Goal: Task Accomplishment & Management: Use online tool/utility

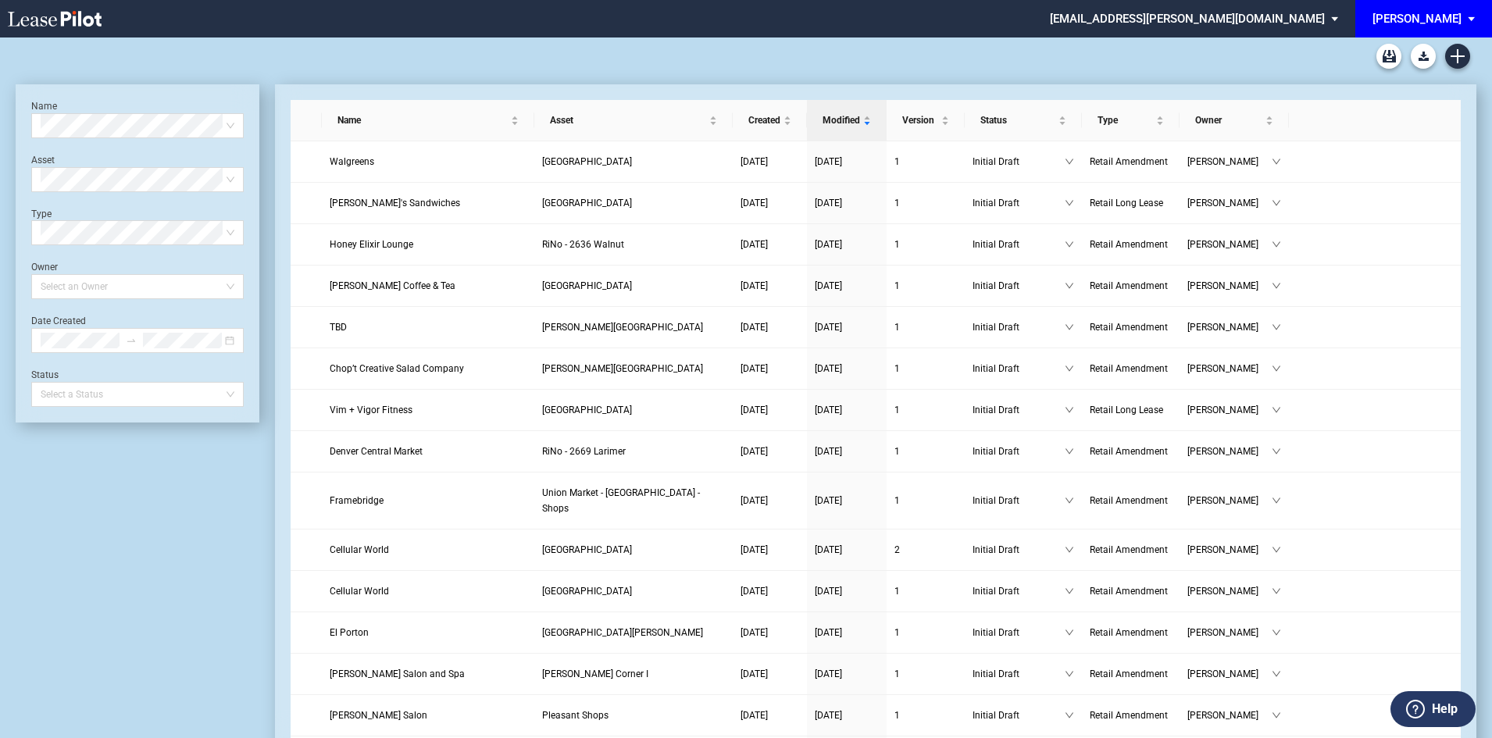
click at [1435, 15] on div "[PERSON_NAME]" at bounding box center [1417, 19] width 89 height 14
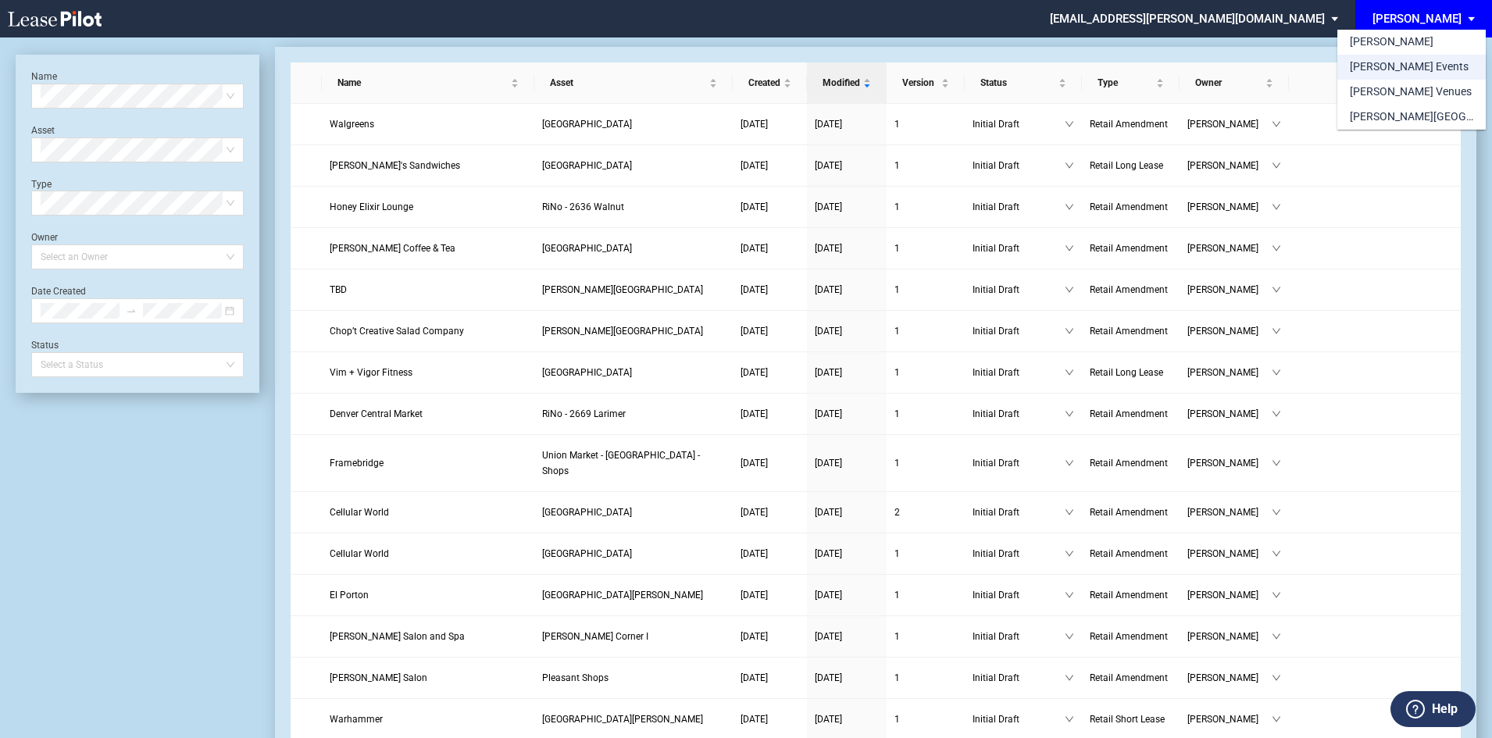
click at [1415, 62] on div "[PERSON_NAME] Events" at bounding box center [1409, 67] width 119 height 16
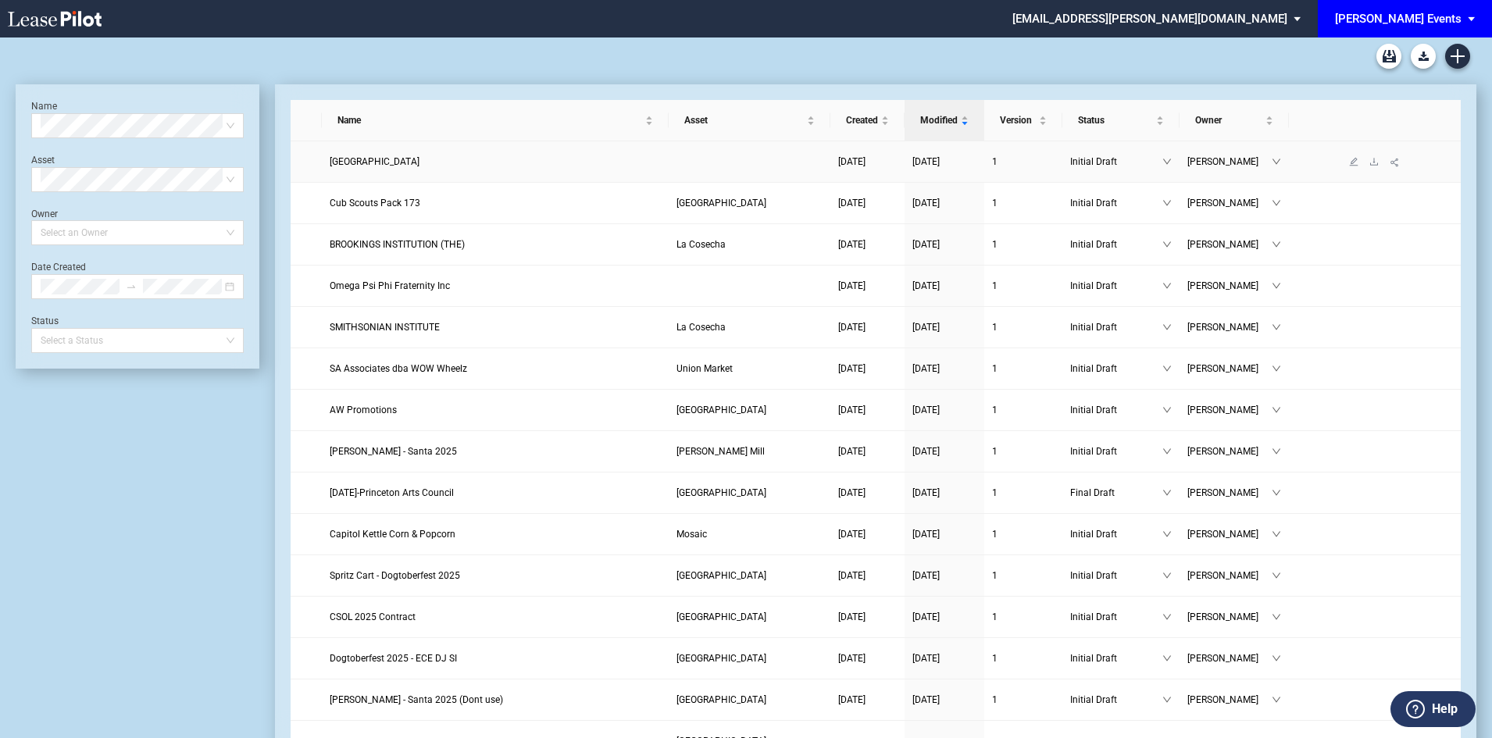
click at [376, 161] on span "South Lakes High School" at bounding box center [375, 161] width 90 height 11
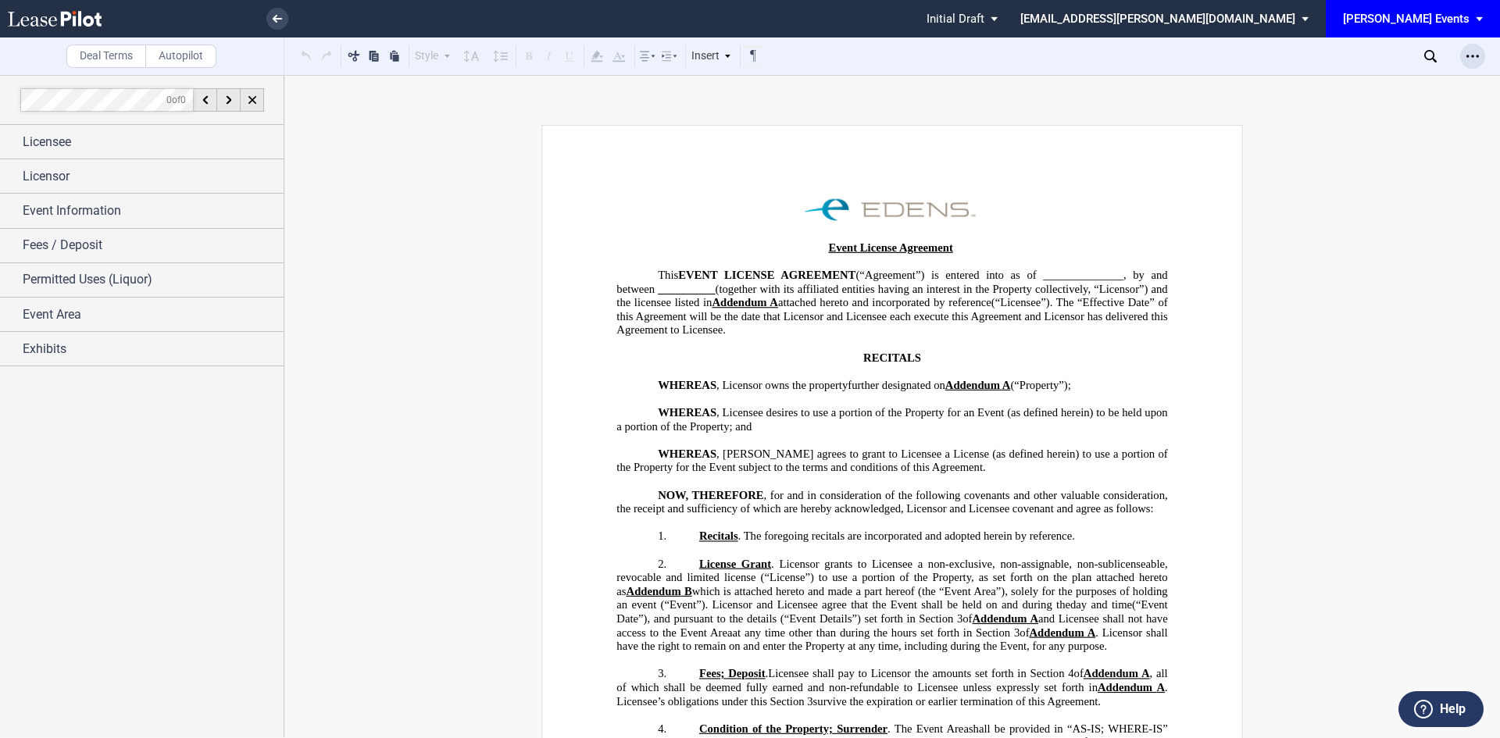
click at [1467, 59] on icon "Open Lease options menu" at bounding box center [1472, 56] width 12 height 12
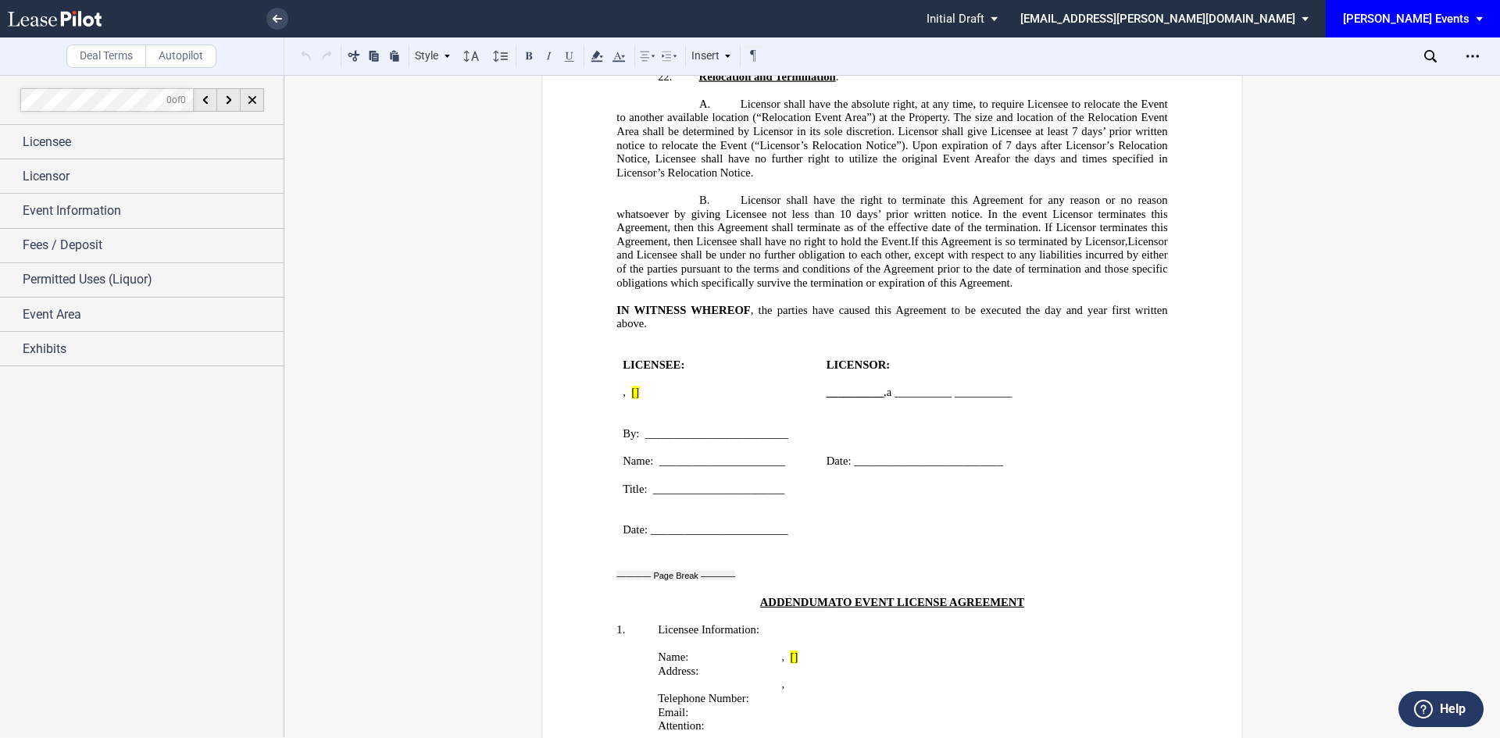
scroll to position [2656, 0]
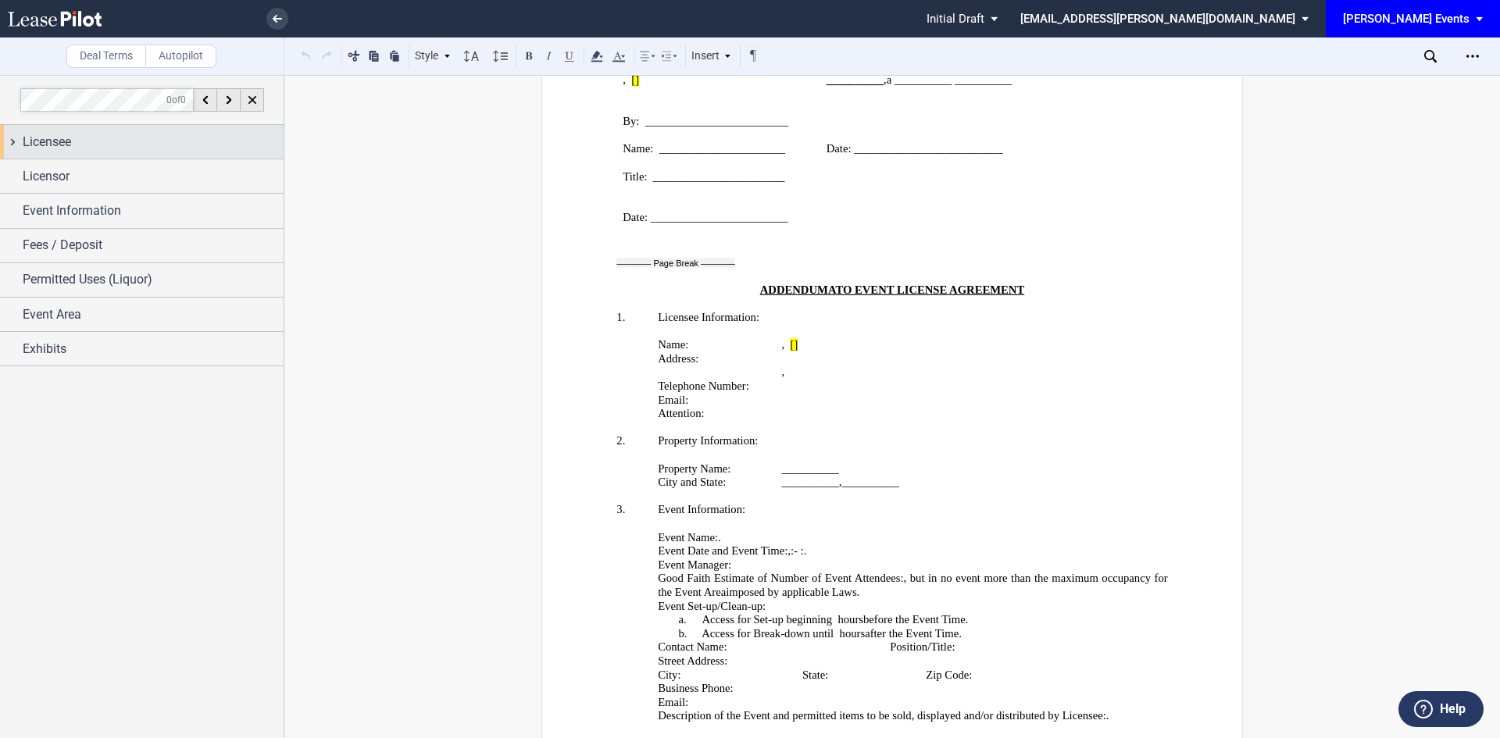
click at [180, 152] on div "Licensee" at bounding box center [142, 142] width 284 height 34
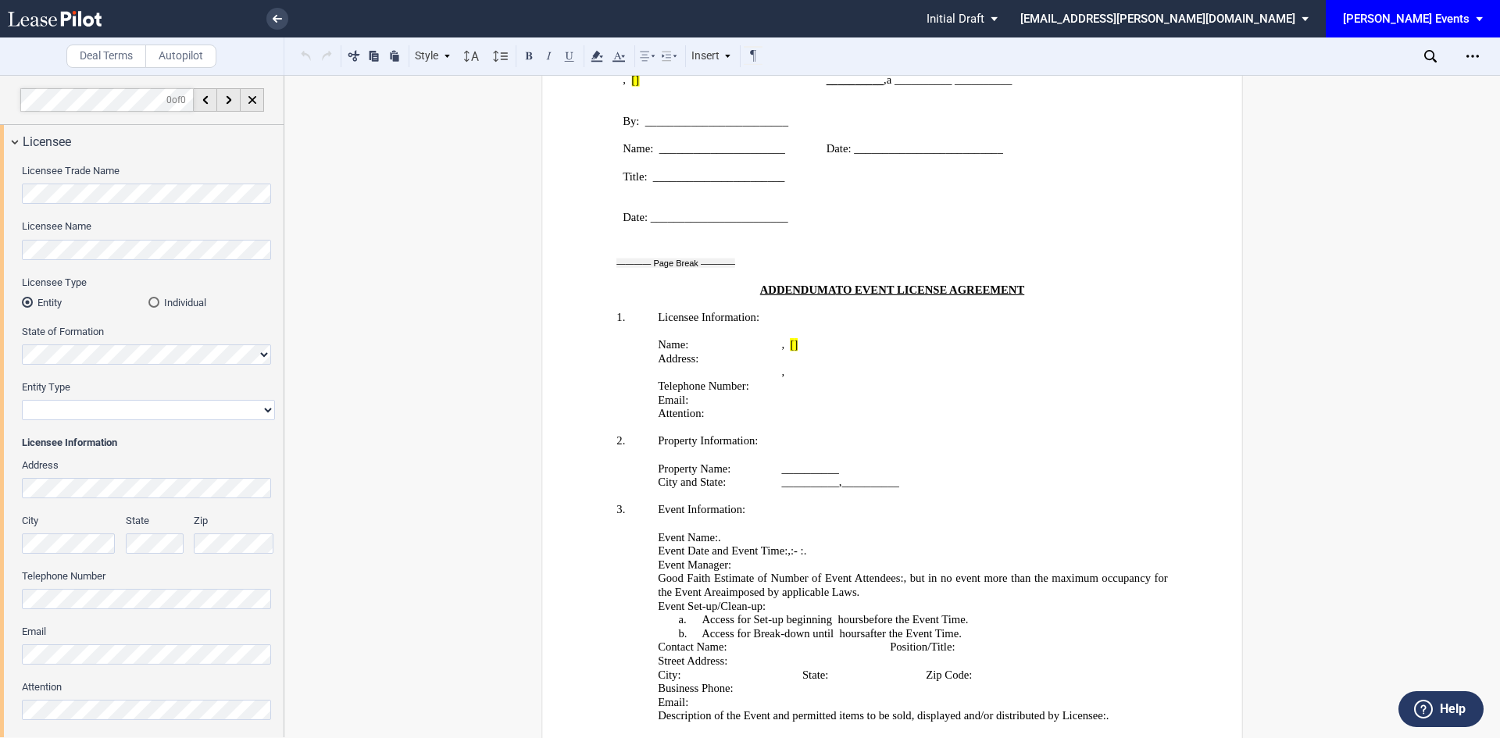
click at [131, 414] on select "Corporation Limited Liability Company General Partnership Limited Partnership N…" at bounding box center [148, 410] width 253 height 20
select select "Other"
click at [22, 400] on select "Corporation Limited Liability Company General Partnership Limited Partnership N…" at bounding box center [148, 410] width 253 height 20
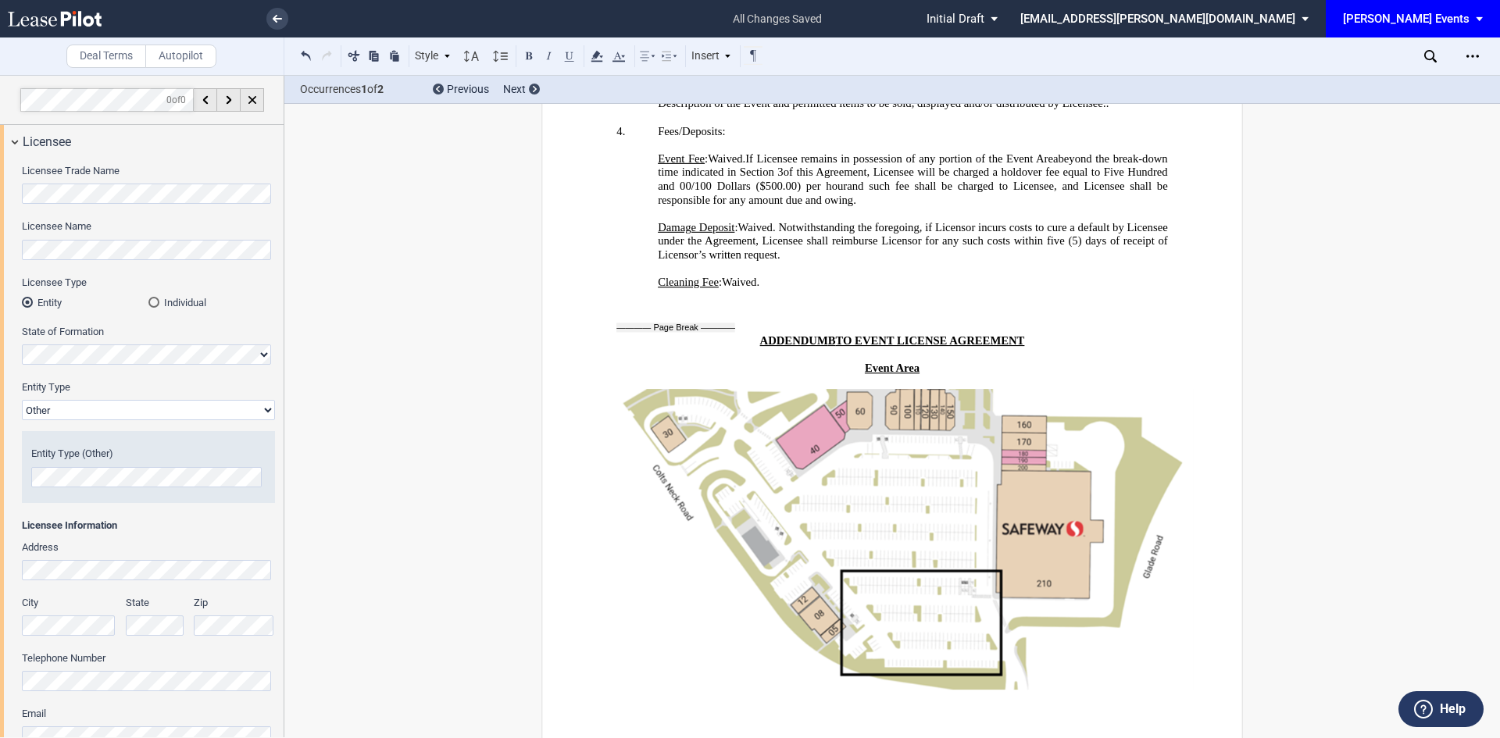
scroll to position [3320, 0]
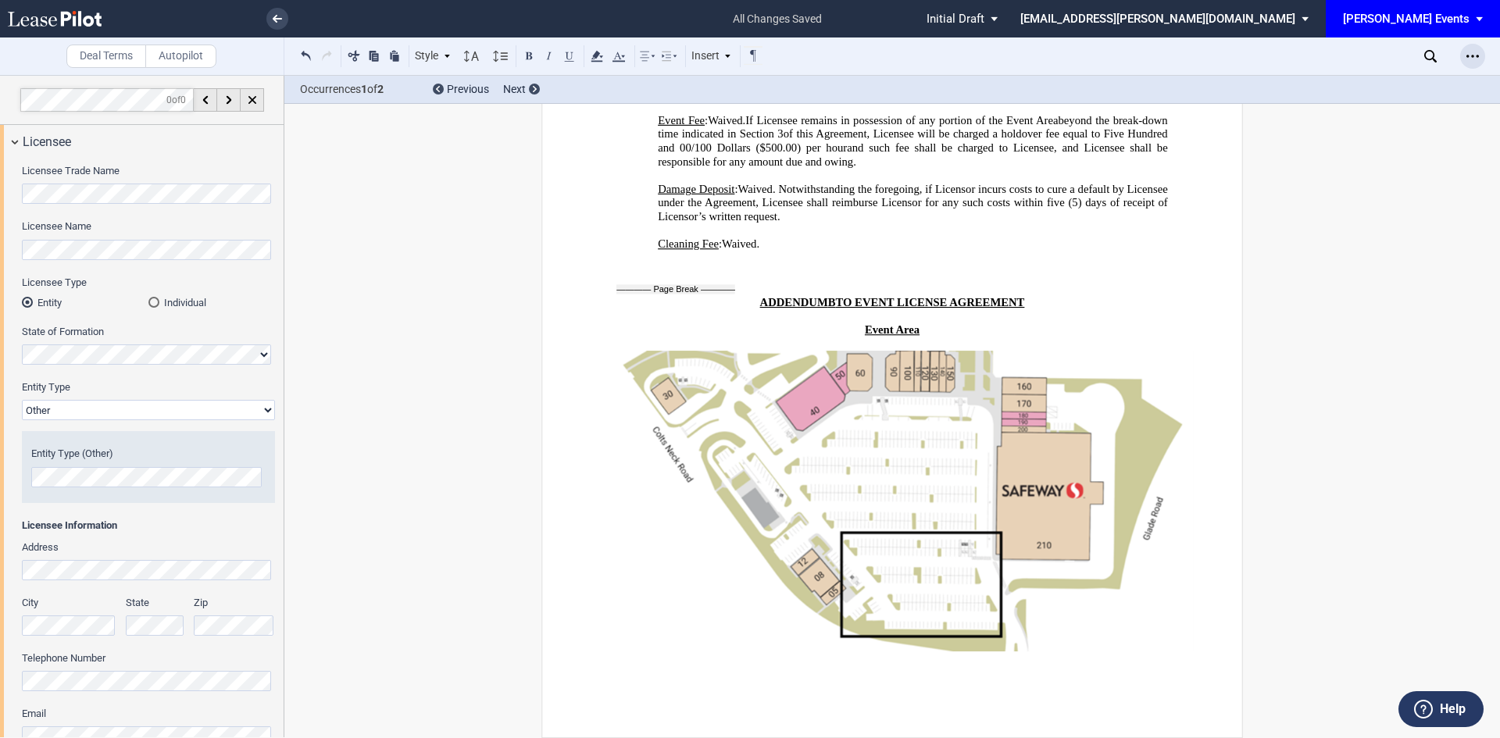
click at [1469, 57] on use "Open Lease options menu" at bounding box center [1472, 56] width 12 height 2
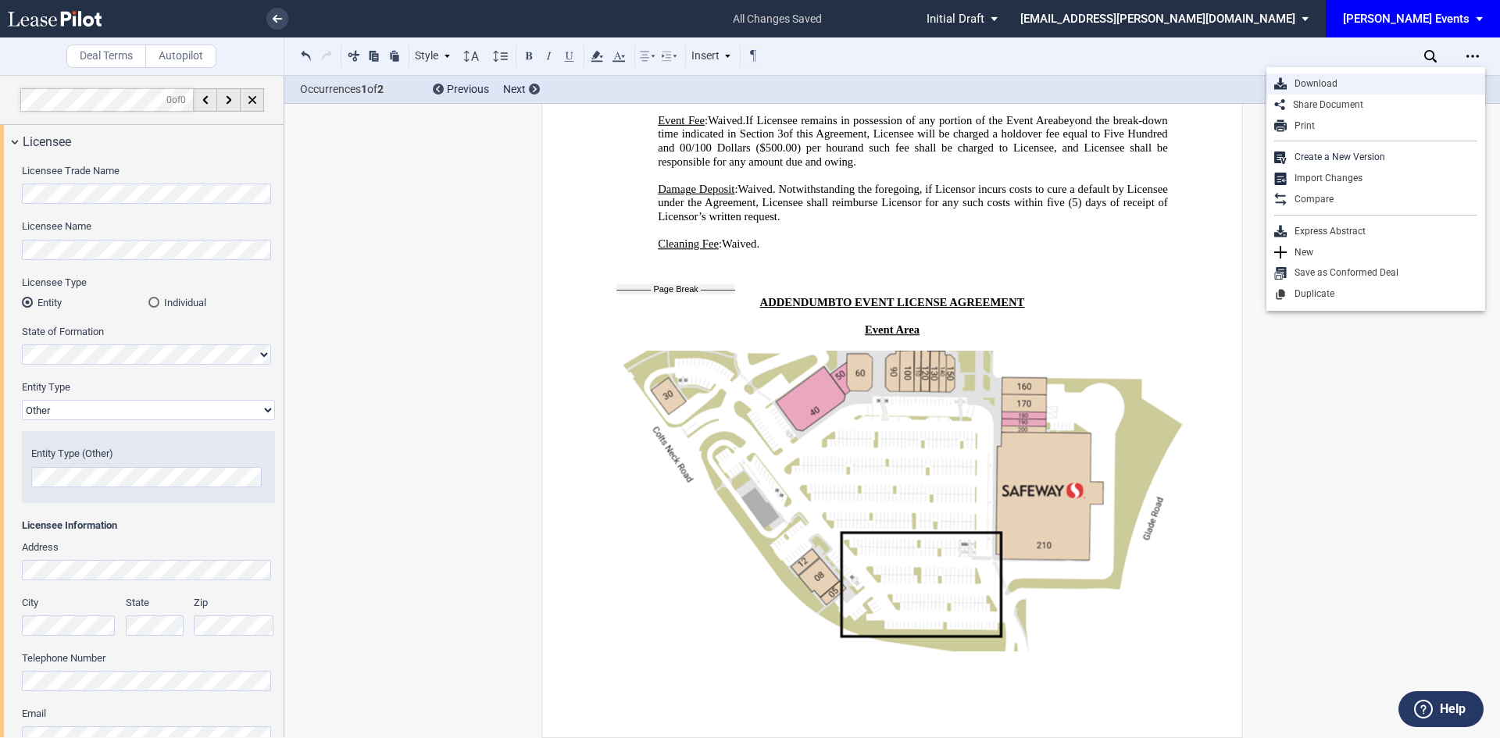
click at [1358, 80] on div "Download" at bounding box center [1382, 83] width 191 height 13
